Goal: Task Accomplishment & Management: Use online tool/utility

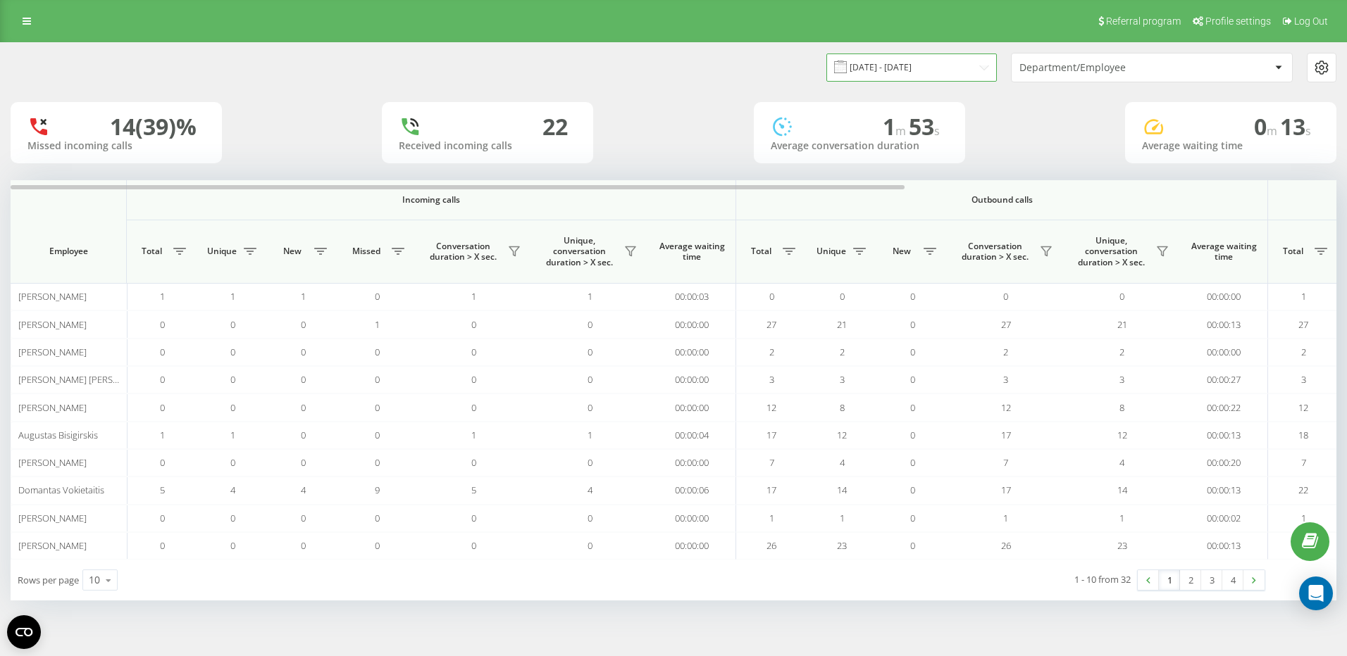
click at [929, 67] on input "[DATE] - [DATE]" at bounding box center [911, 67] width 170 height 27
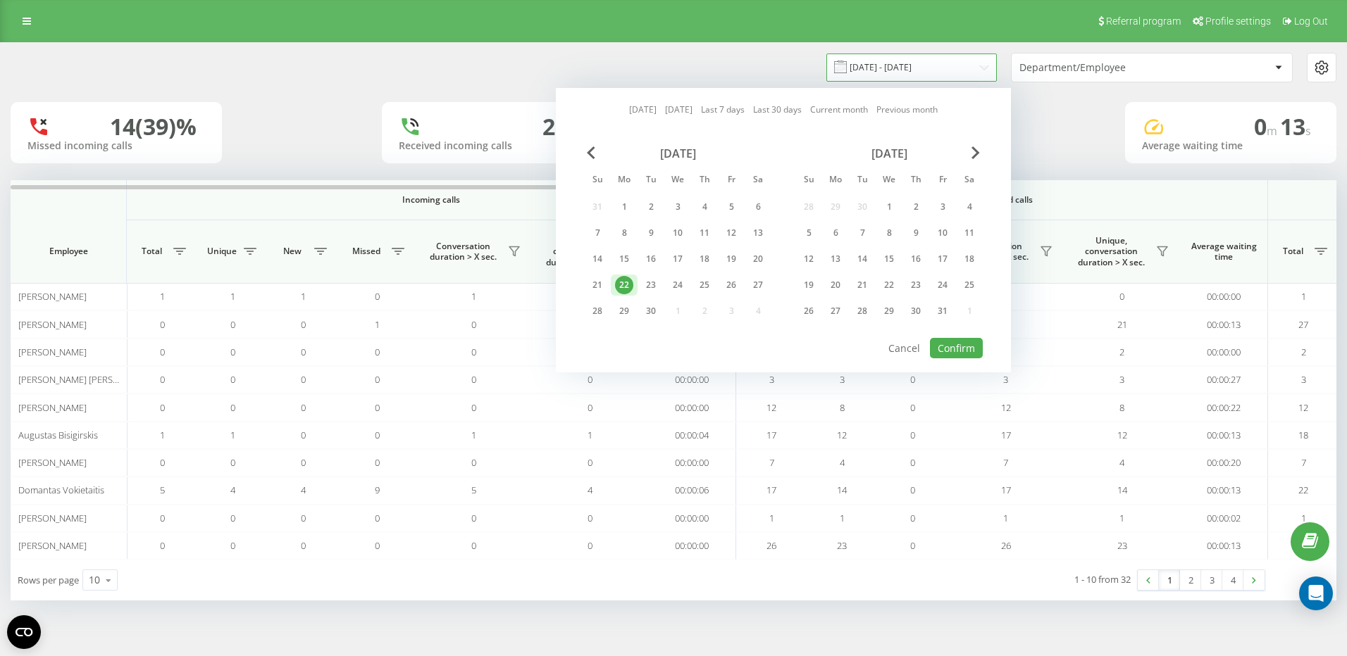
click at [942, 67] on input "[DATE] - [DATE]" at bounding box center [911, 67] width 170 height 27
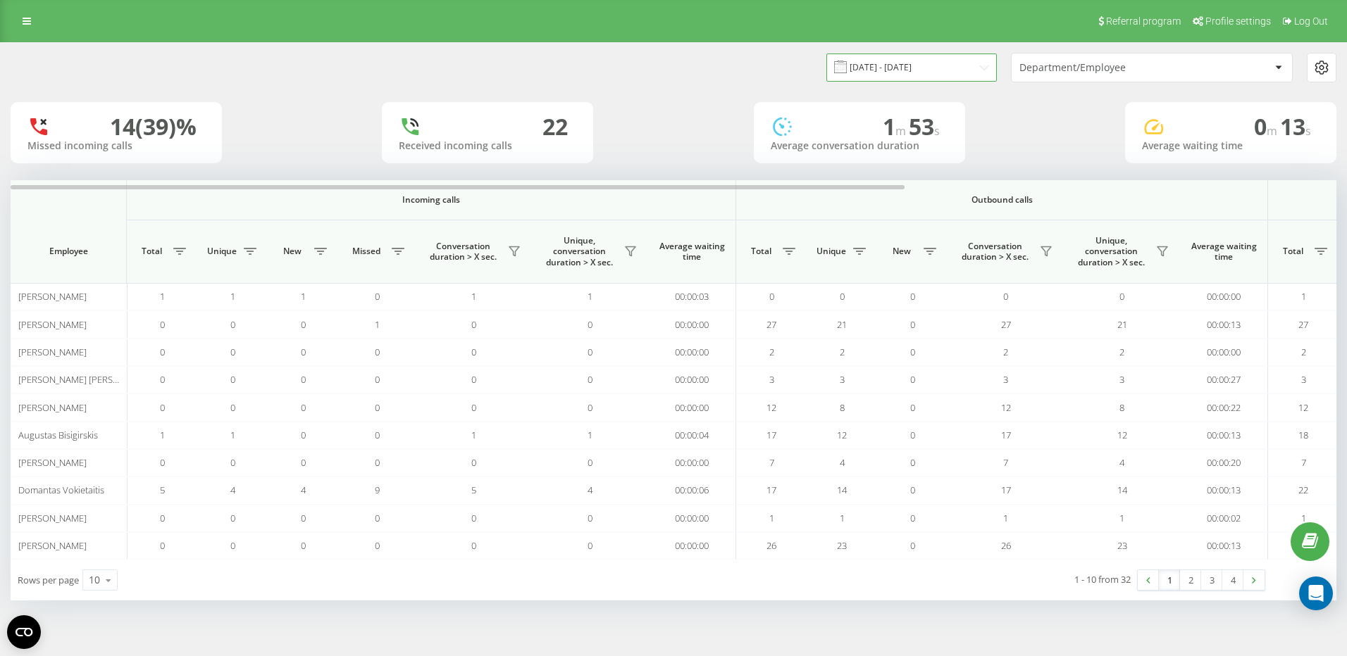
click at [942, 67] on input "[DATE] - [DATE]" at bounding box center [911, 67] width 170 height 27
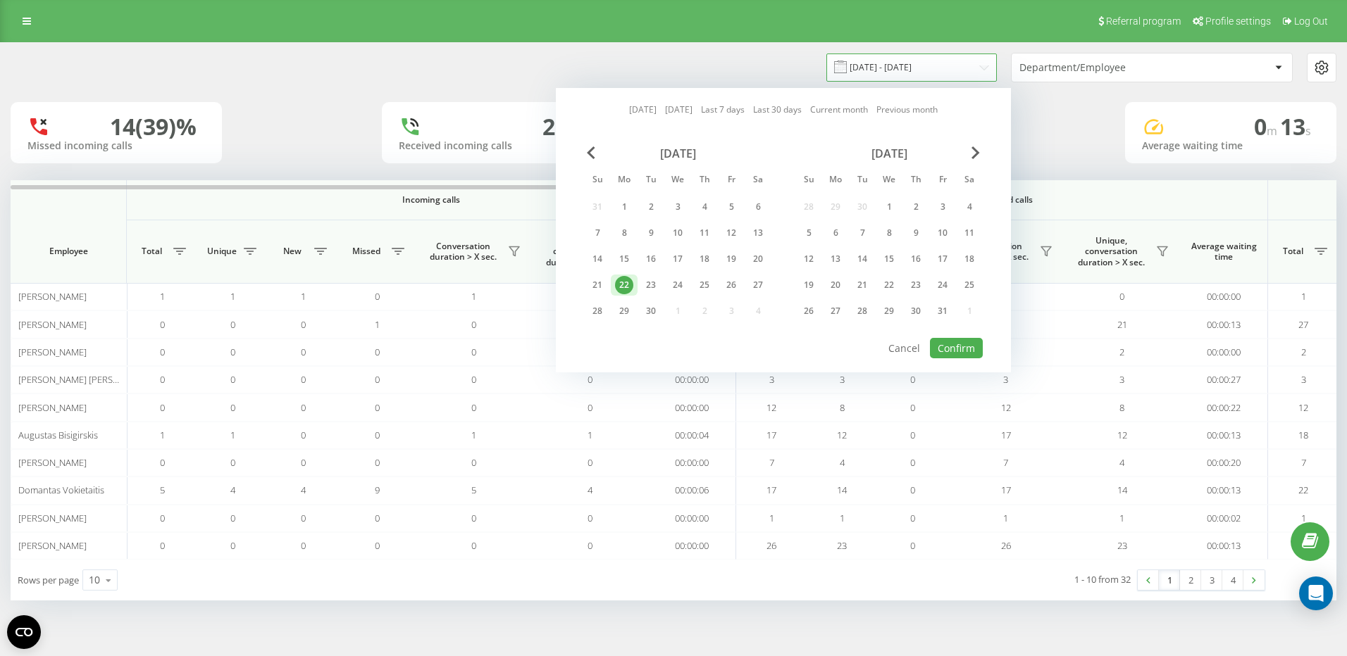
click at [942, 67] on input "[DATE] - [DATE]" at bounding box center [911, 67] width 170 height 27
click at [1108, 75] on div "Department/Employee" at bounding box center [1151, 68] width 280 height 28
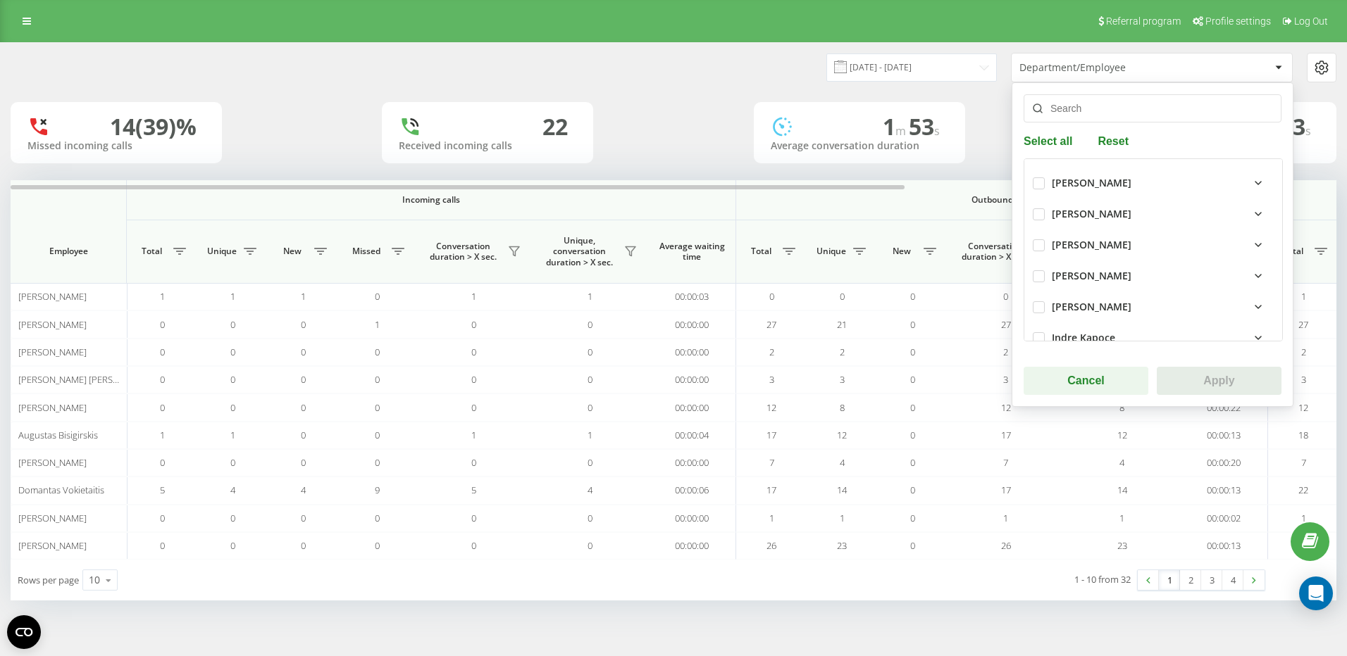
click at [1108, 73] on div "Department/Employee" at bounding box center [1103, 68] width 168 height 12
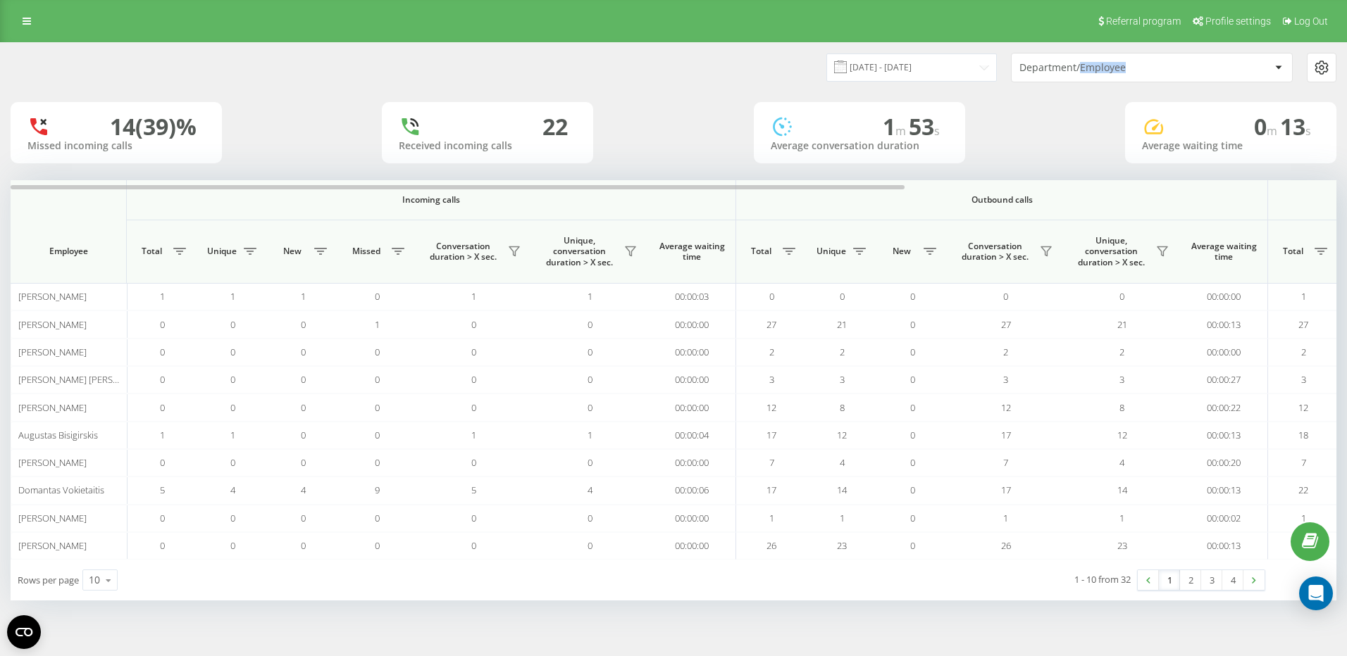
click at [1108, 73] on div "Department/Employee" at bounding box center [1103, 68] width 168 height 12
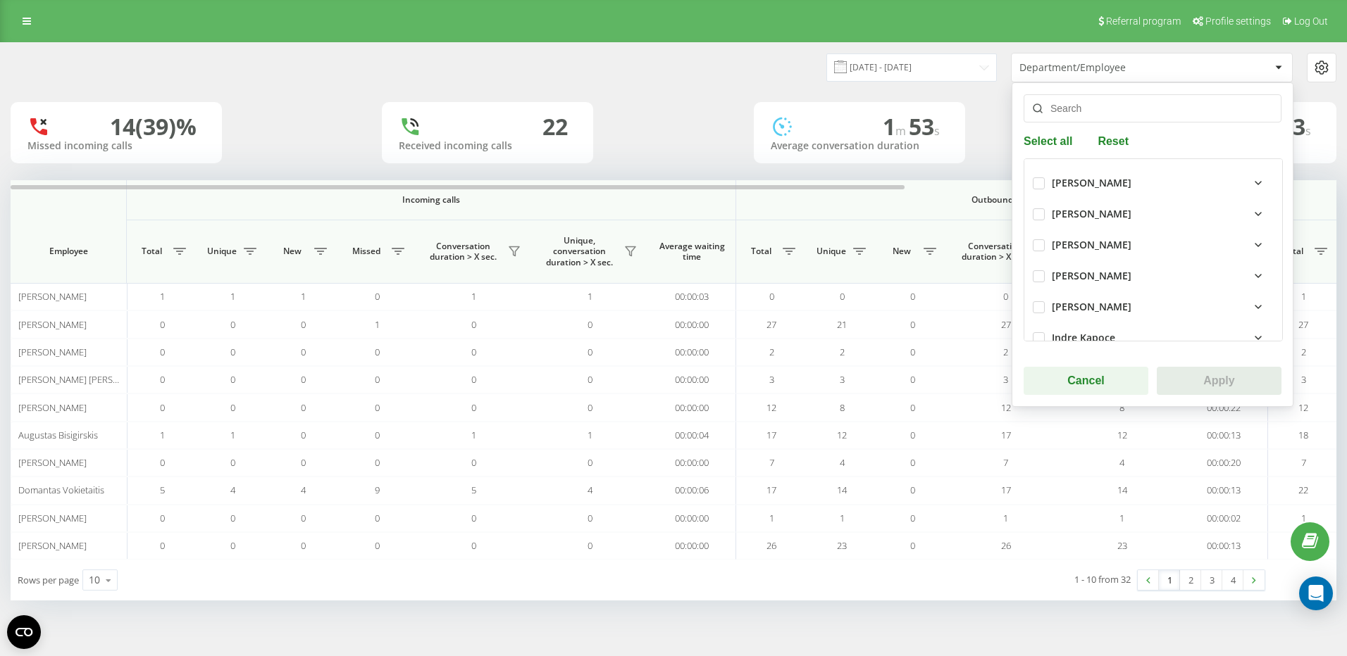
click at [1256, 184] on div "[PERSON_NAME]" at bounding box center [1162, 183] width 222 height 17
click at [1093, 233] on label "Augustas Bisigirskis" at bounding box center [1117, 238] width 112 height 12
checkbox input "true"
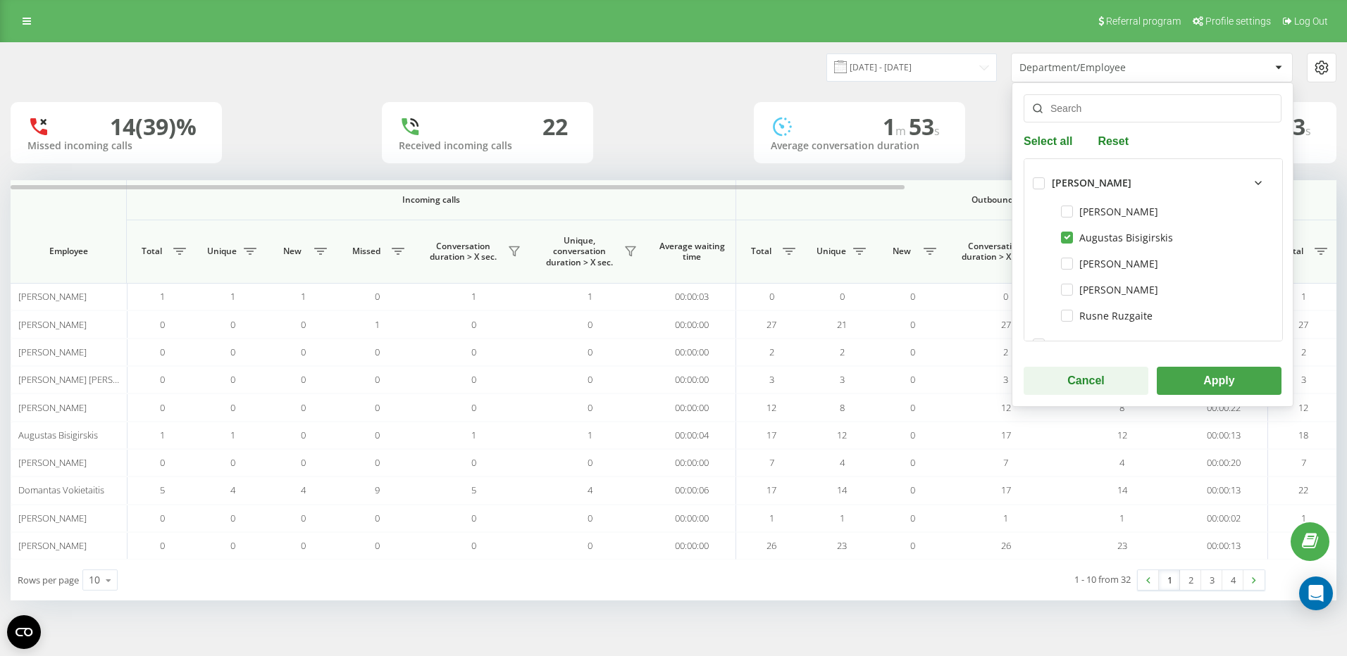
click at [1230, 394] on button "Apply" at bounding box center [1218, 381] width 125 height 28
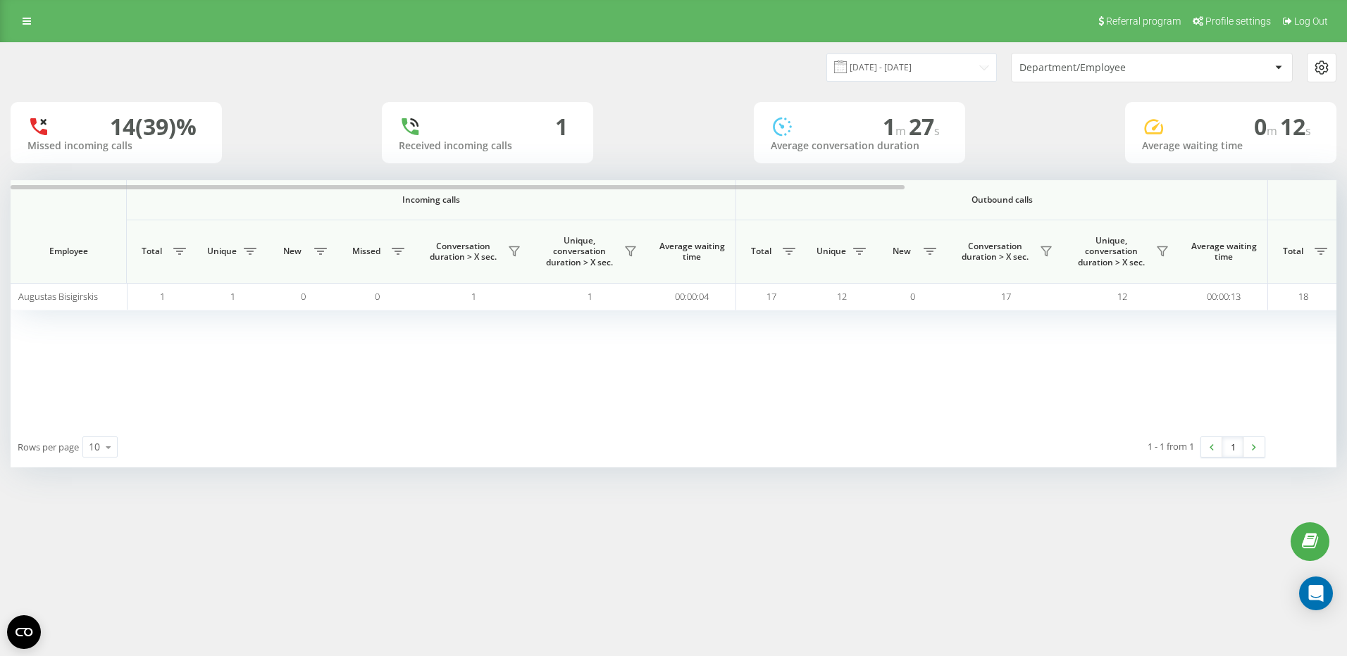
click at [1113, 86] on div "[DATE] - [DATE] Department/Employee" at bounding box center [673, 67] width 1345 height 49
click at [1106, 68] on div "Department/Employee" at bounding box center [1103, 68] width 168 height 12
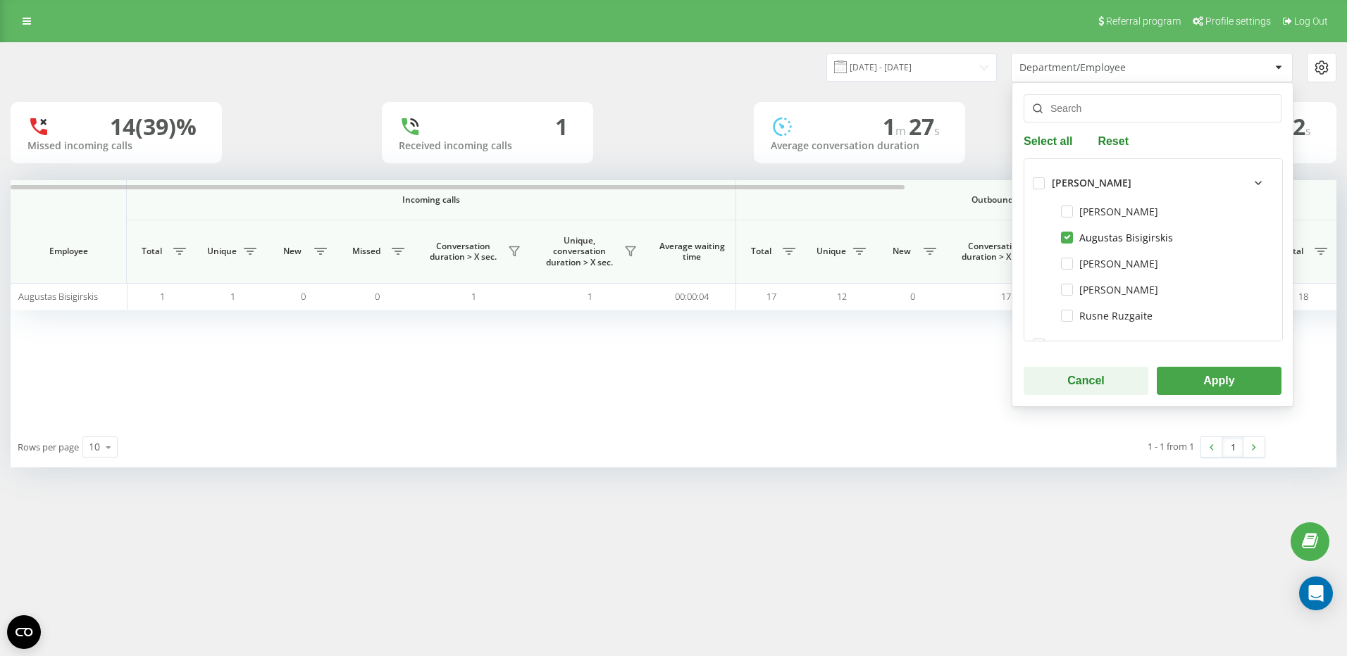
click at [1089, 240] on label "Augustas Bisigirskis" at bounding box center [1117, 238] width 112 height 12
click at [1088, 237] on label "Augustas Bisigirskis" at bounding box center [1117, 238] width 112 height 12
checkbox input "true"
click at [1179, 376] on button "Apply" at bounding box center [1218, 381] width 125 height 28
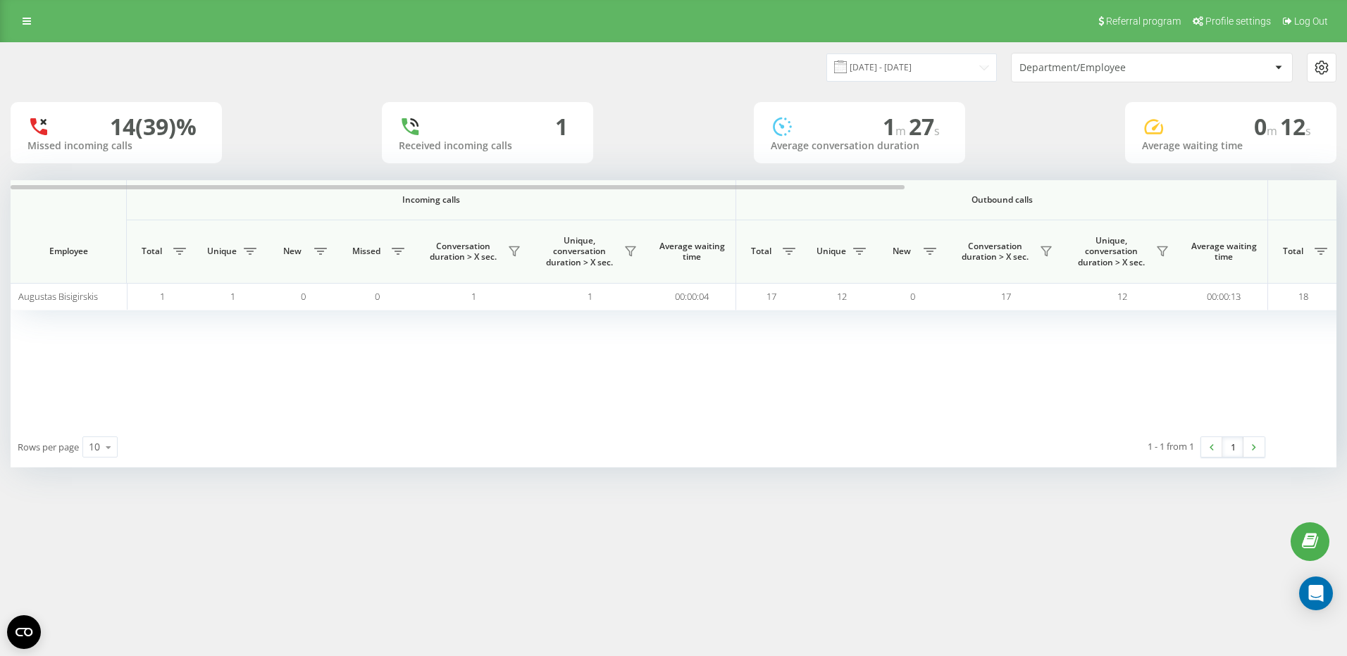
drag, startPoint x: 549, startPoint y: 363, endPoint x: 476, endPoint y: 354, distance: 73.8
click at [476, 354] on div "Incoming calls Outbound calls All calls Employee Total Unique New Missed Conver…" at bounding box center [673, 303] width 1325 height 246
click at [925, 368] on div "Incoming calls Outbound calls All calls Employee Total Unique New Missed Conver…" at bounding box center [673, 303] width 1325 height 246
click at [1260, 442] on link at bounding box center [1253, 447] width 21 height 20
click at [1256, 443] on link at bounding box center [1253, 447] width 21 height 20
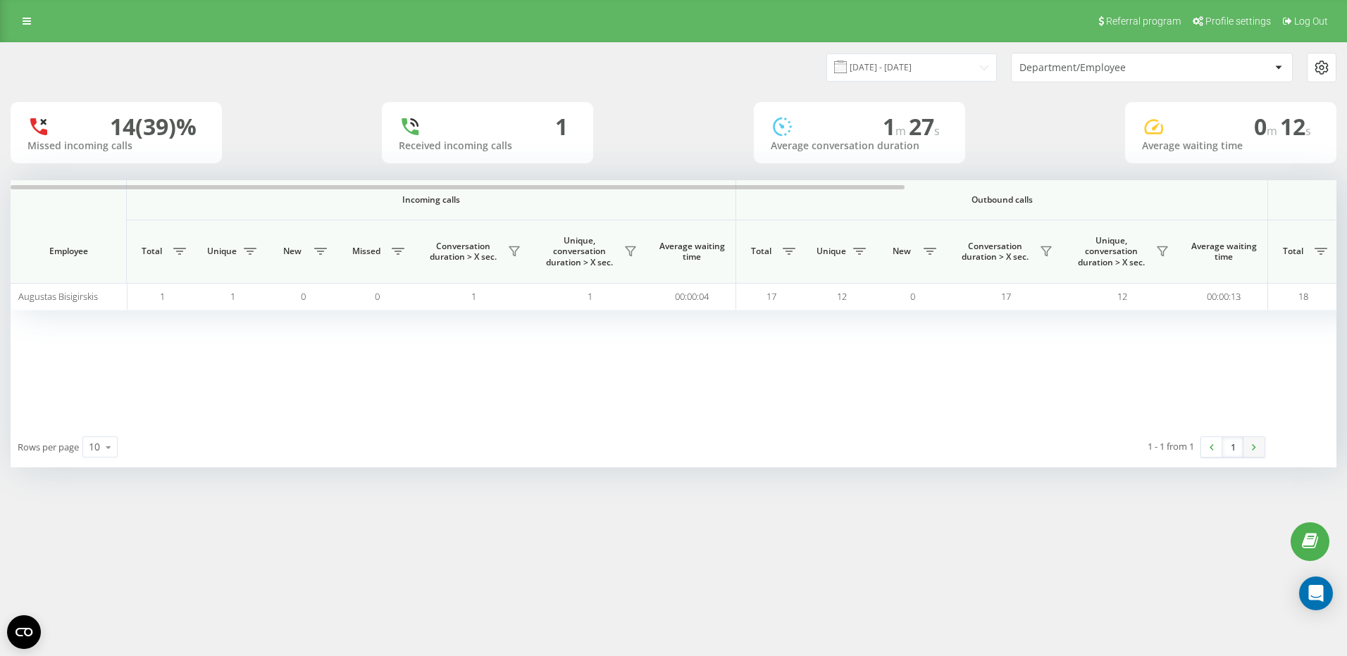
click at [1253, 446] on img at bounding box center [1253, 447] width 4 height 6
click at [1246, 451] on link at bounding box center [1253, 447] width 21 height 20
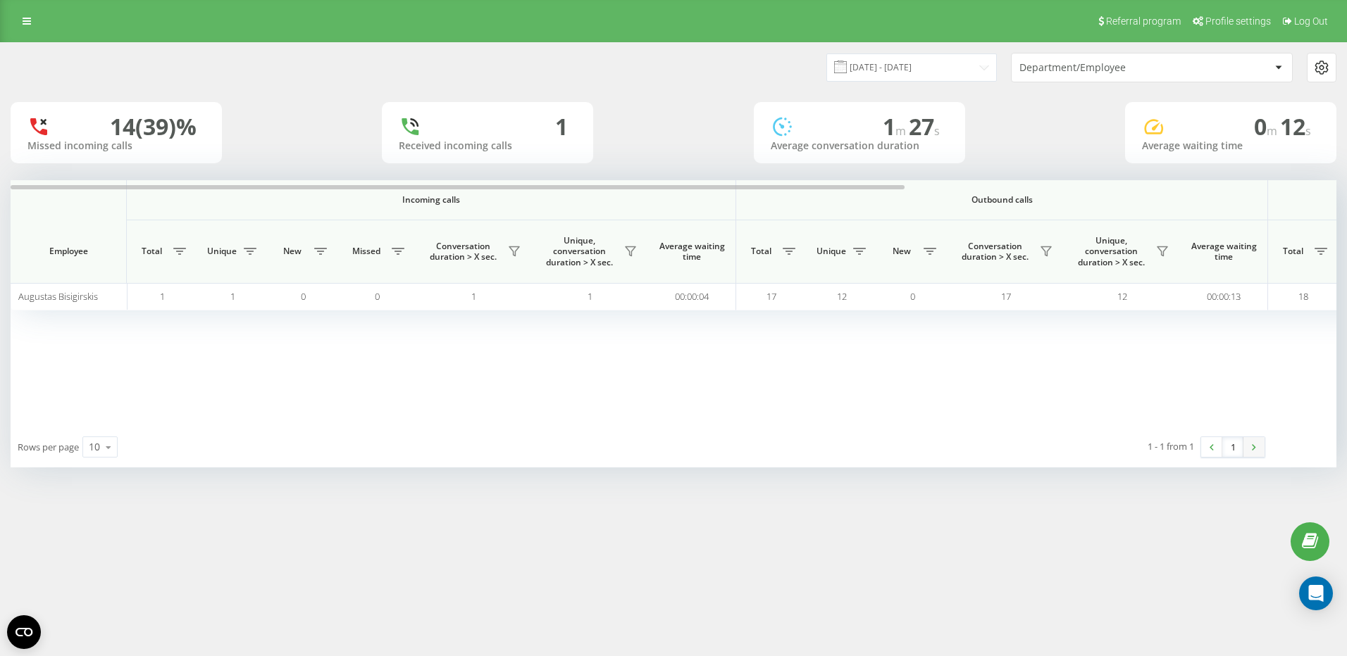
click at [1246, 451] on link at bounding box center [1253, 447] width 21 height 20
click at [798, 254] on button at bounding box center [788, 251] width 21 height 23
click at [796, 254] on button at bounding box center [788, 251] width 21 height 23
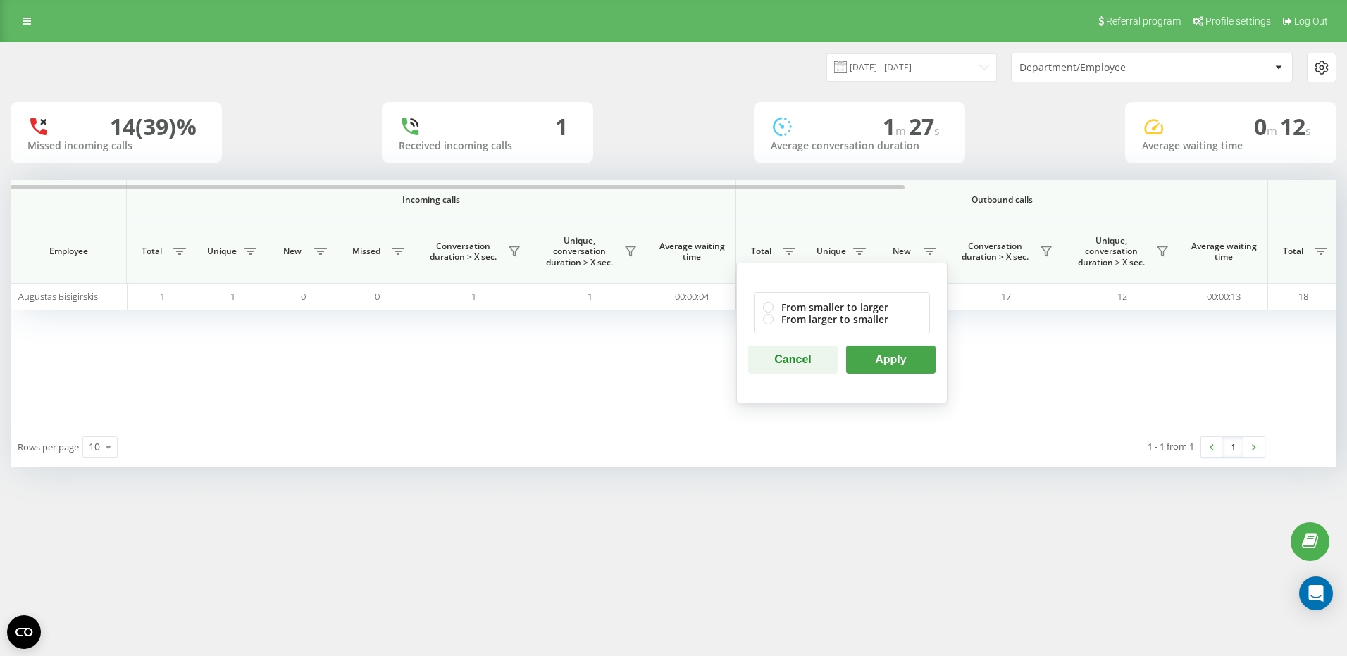
click at [547, 338] on div "Incoming calls Outbound calls All calls Employee Total Unique New Missed Conver…" at bounding box center [673, 303] width 1325 height 246
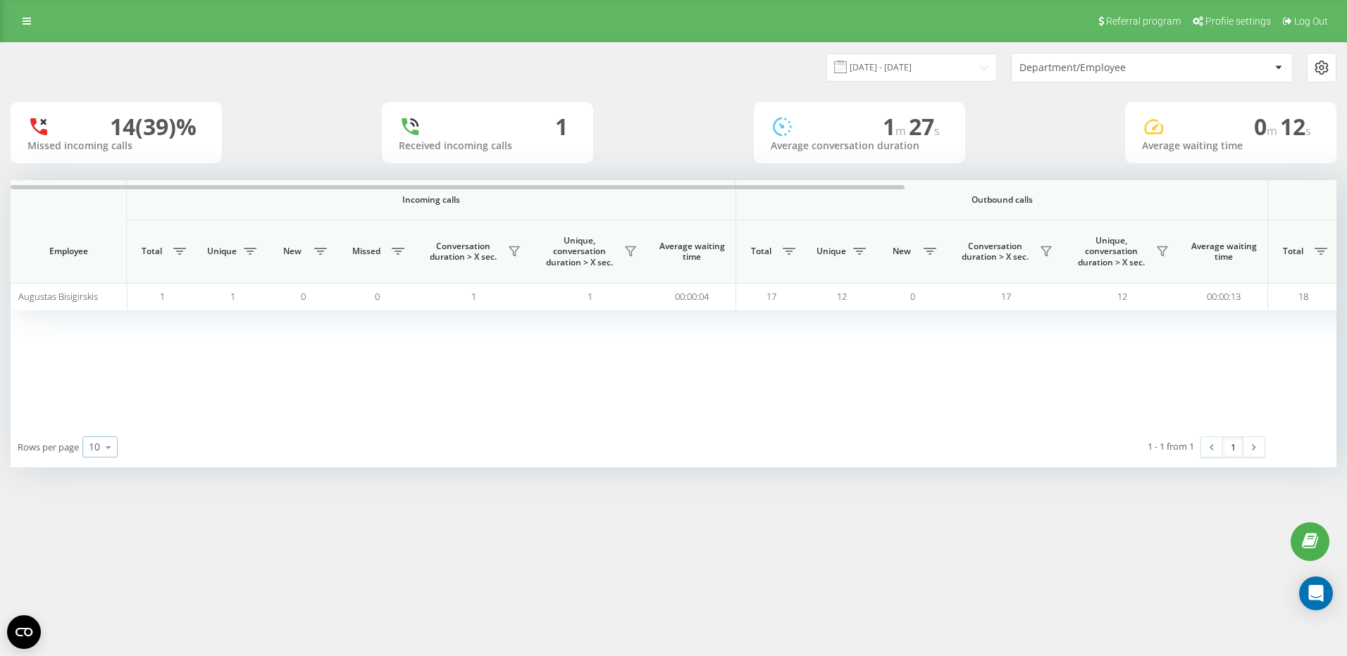
click at [111, 445] on icon at bounding box center [108, 447] width 21 height 27
click at [112, 445] on icon at bounding box center [108, 447] width 21 height 27
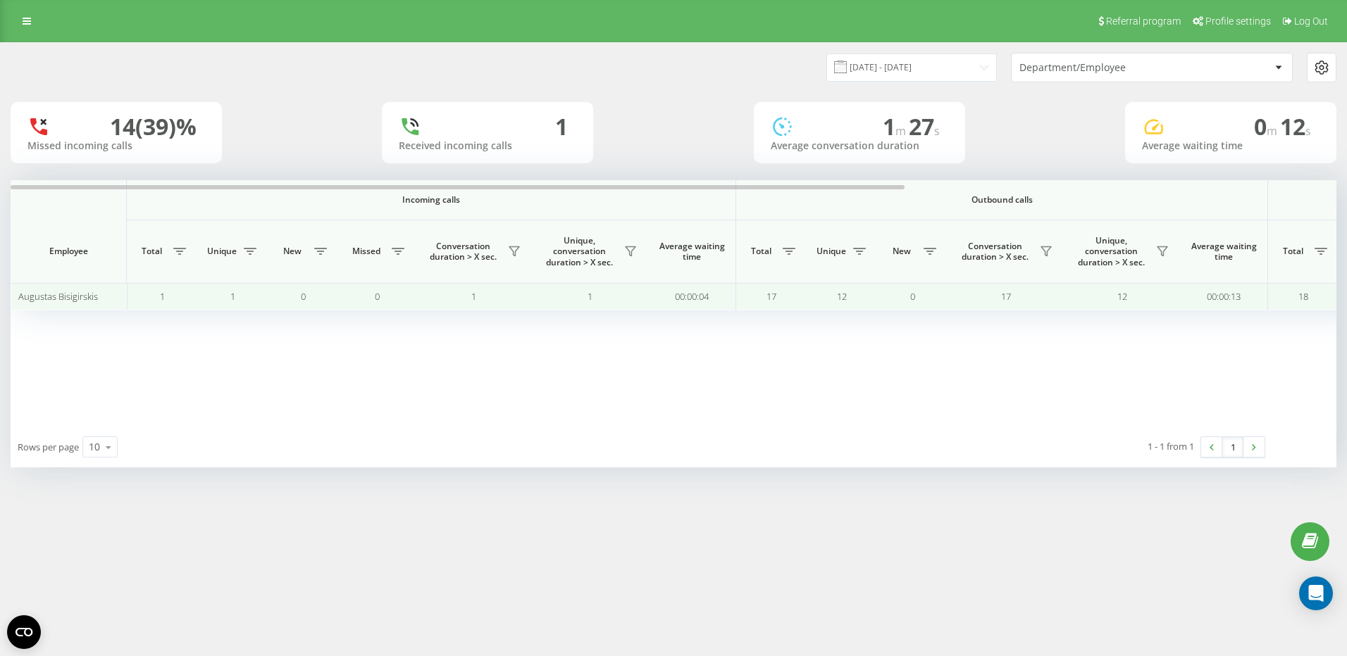
click at [705, 306] on td "00:00:04" at bounding box center [692, 296] width 88 height 27
click at [630, 301] on td "1" at bounding box center [590, 296] width 116 height 27
click at [594, 301] on td "1" at bounding box center [590, 296] width 116 height 27
drag, startPoint x: 929, startPoint y: 297, endPoint x: 1058, endPoint y: 299, distance: 129.6
click at [932, 297] on td "0" at bounding box center [912, 296] width 70 height 27
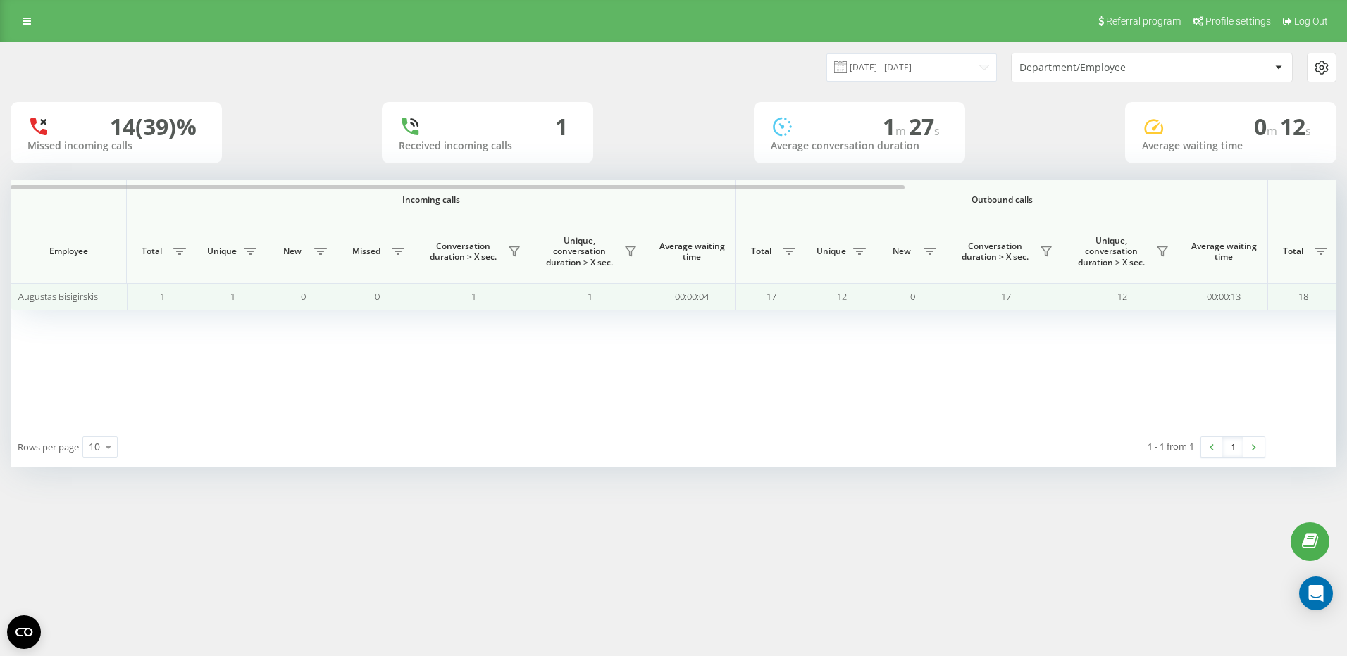
click at [1085, 299] on td "12" at bounding box center [1121, 296] width 116 height 27
click at [779, 306] on td "17" at bounding box center [771, 296] width 70 height 27
click at [831, 301] on td "12" at bounding box center [841, 296] width 70 height 27
drag, startPoint x: 1108, startPoint y: 291, endPoint x: 1161, endPoint y: 292, distance: 52.8
click at [1161, 292] on td "12" at bounding box center [1121, 296] width 116 height 27
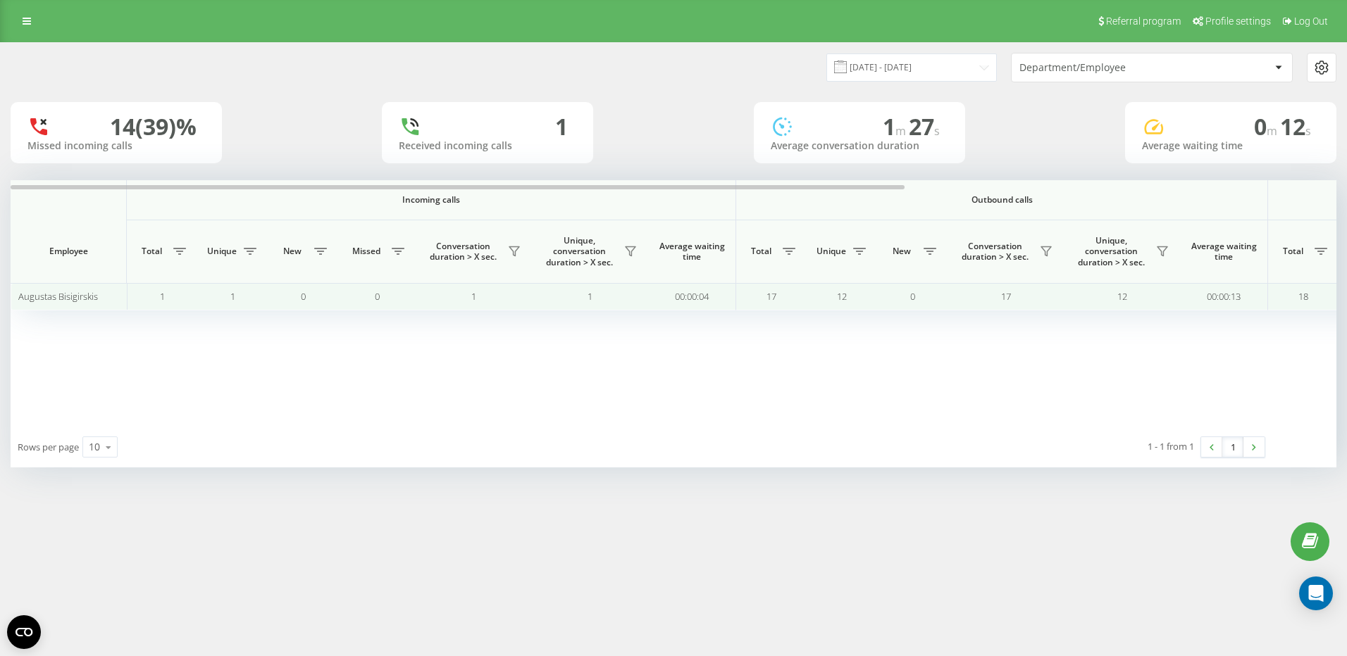
drag, startPoint x: 1161, startPoint y: 292, endPoint x: 1314, endPoint y: 285, distance: 153.7
click at [1287, 289] on tr "[PERSON_NAME] 1 1 0 0 1 1 00:00:04 17 12 0 17 12 00:00:13 18 13 0 00:20:18 00:0…" at bounding box center [993, 296] width 1965 height 27
click at [1315, 285] on td "18" at bounding box center [1303, 296] width 70 height 27
